Goal: Information Seeking & Learning: Learn about a topic

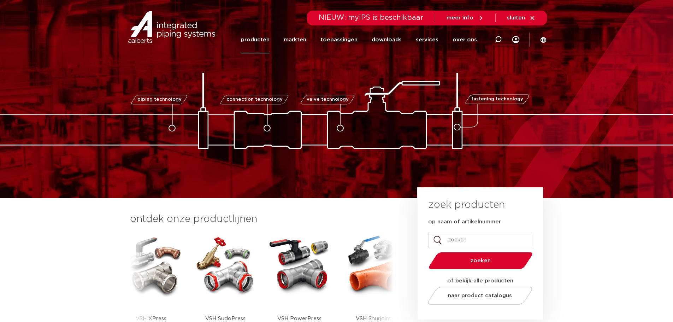
click at [267, 35] on link "producten" at bounding box center [255, 39] width 29 height 27
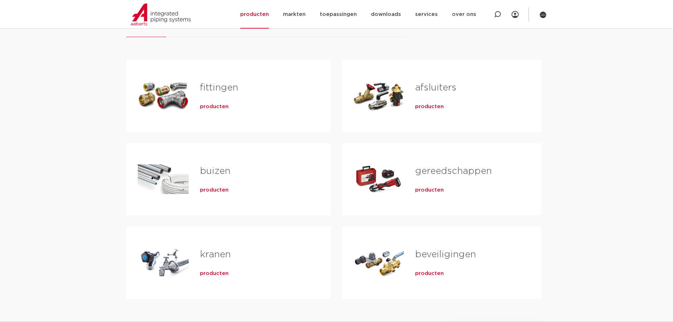
scroll to position [141, 0]
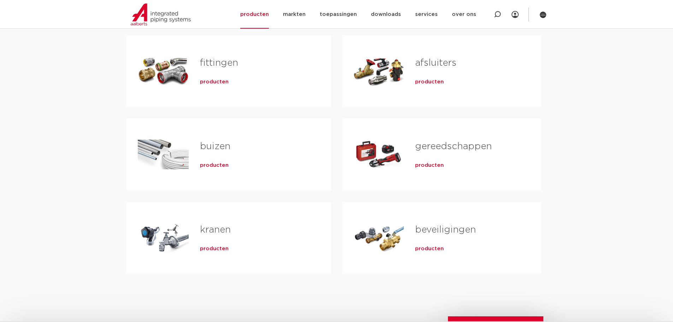
click at [190, 76] on div "fittingen producten" at bounding box center [254, 70] width 131 height 49
click at [218, 82] on span "producten" at bounding box center [214, 81] width 29 height 7
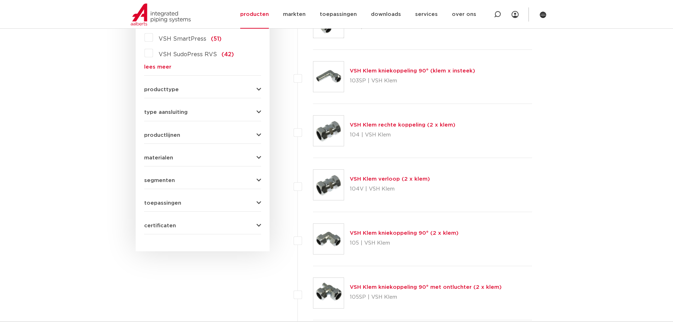
scroll to position [283, 0]
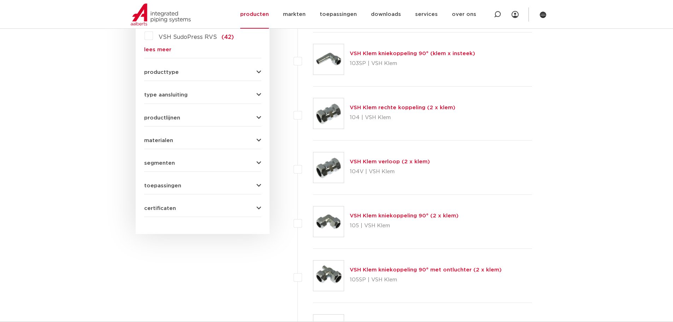
click at [187, 93] on span "type aansluiting" at bounding box center [165, 94] width 43 height 5
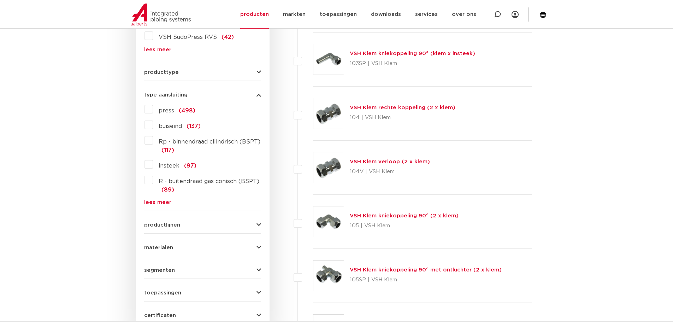
click at [154, 203] on link "lees meer" at bounding box center [202, 202] width 117 height 5
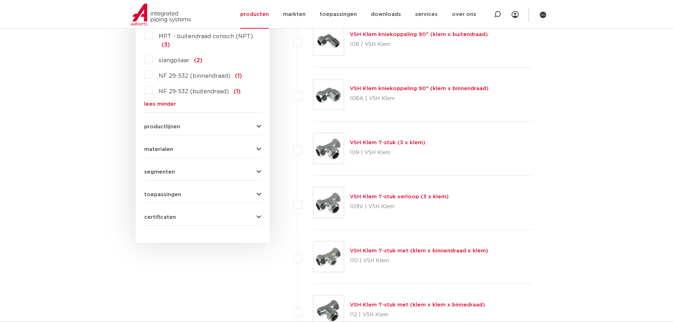
scroll to position [742, 0]
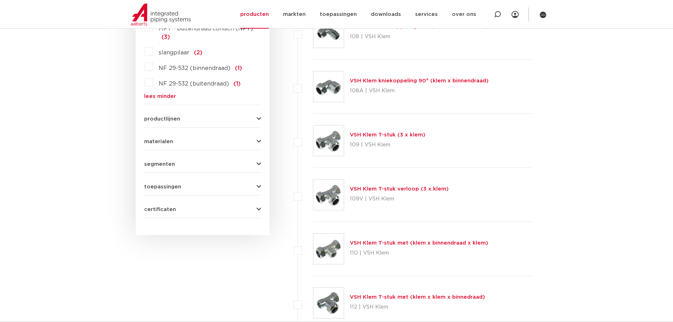
click at [165, 184] on span "toepassingen" at bounding box center [162, 186] width 37 height 5
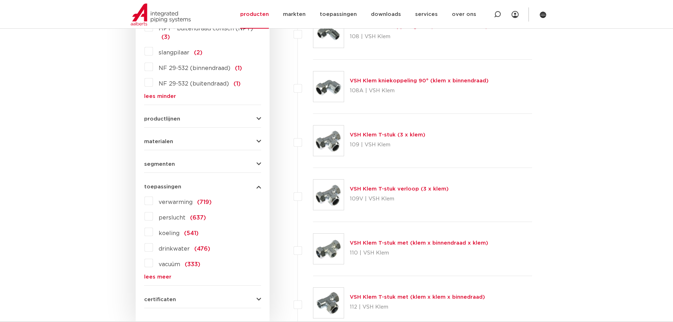
click at [168, 232] on span "koeling" at bounding box center [169, 233] width 21 height 6
click at [0, 0] on input "koeling (541)" at bounding box center [0, 0] width 0 height 0
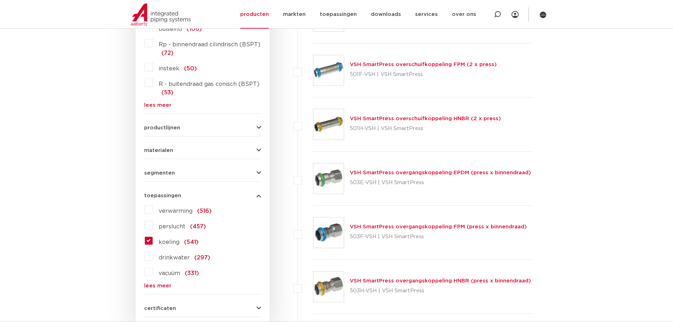
scroll to position [424, 0]
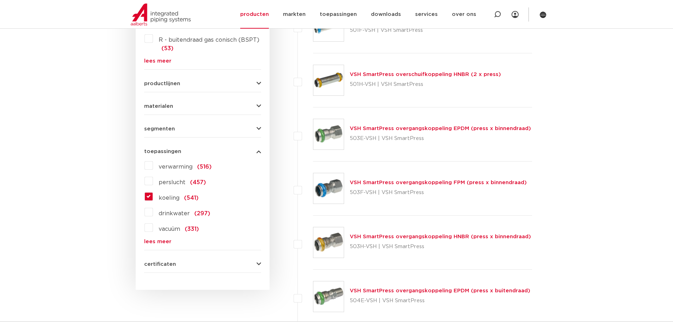
click at [159, 240] on link "lees meer" at bounding box center [202, 241] width 117 height 5
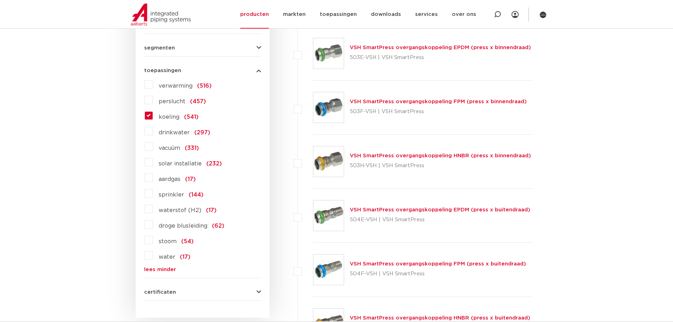
scroll to position [530, 0]
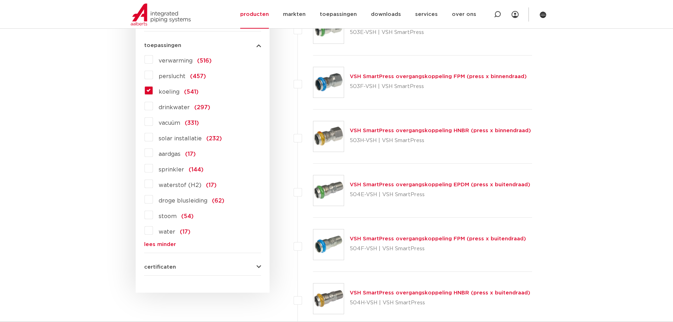
drag, startPoint x: 163, startPoint y: 247, endPoint x: 169, endPoint y: 240, distance: 9.5
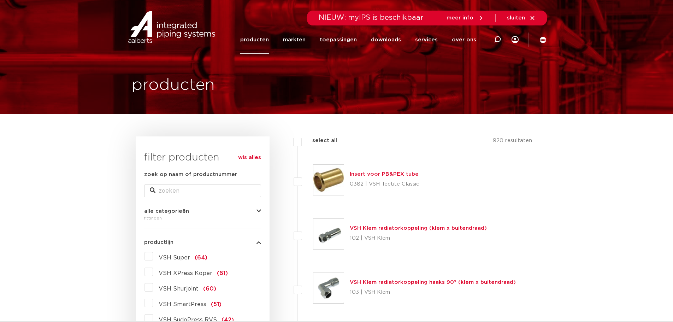
click at [463, 19] on span "meer info" at bounding box center [460, 17] width 27 height 5
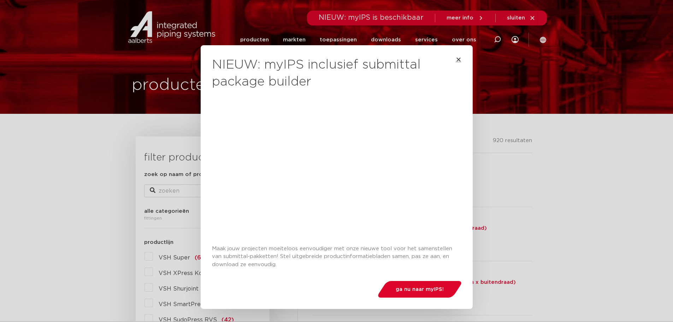
click at [458, 60] on icon "Close" at bounding box center [459, 60] width 6 height 6
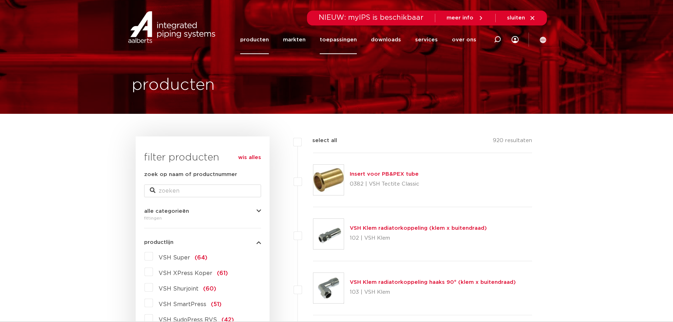
click at [334, 36] on link "toepassingen" at bounding box center [338, 39] width 37 height 29
